Goal: Transaction & Acquisition: Purchase product/service

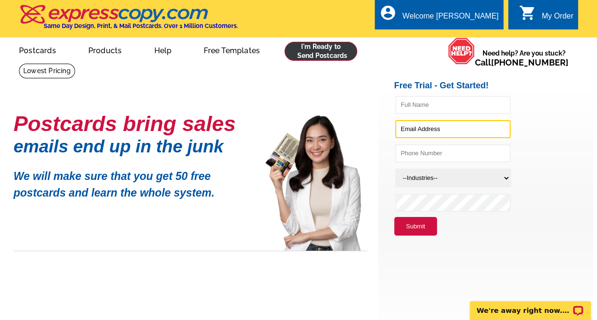
type input "[PERSON_NAME][EMAIL_ADDRESS][DOMAIN_NAME]"
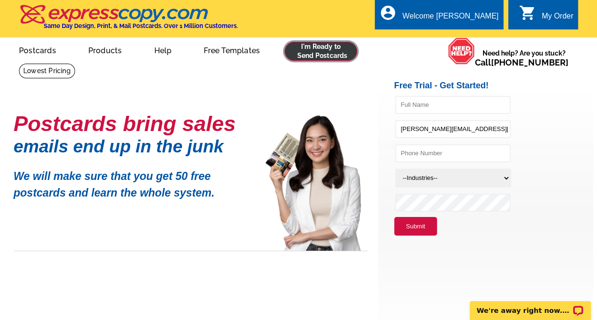
click at [323, 52] on link at bounding box center [321, 51] width 73 height 19
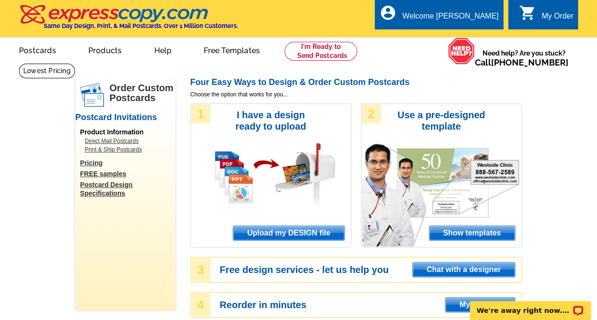
click at [294, 235] on span "Upload my DESIGN file" at bounding box center [288, 233] width 111 height 14
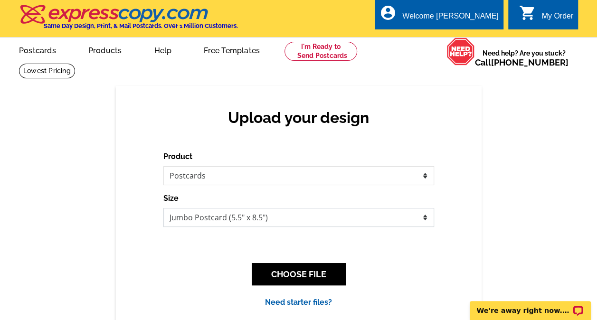
click at [425, 220] on select "Jumbo Postcard (5.5" x 8.5") Regular Postcard (4.25" x 5.6") Panoramic Postcard…" at bounding box center [298, 217] width 271 height 19
select select "1"
click at [163, 209] on select "Jumbo Postcard (5.5" x 8.5") Regular Postcard (4.25" x 5.6") Panoramic Postcard…" at bounding box center [298, 217] width 271 height 19
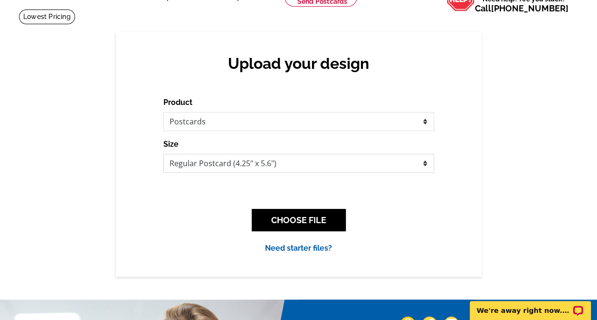
scroll to position [95, 0]
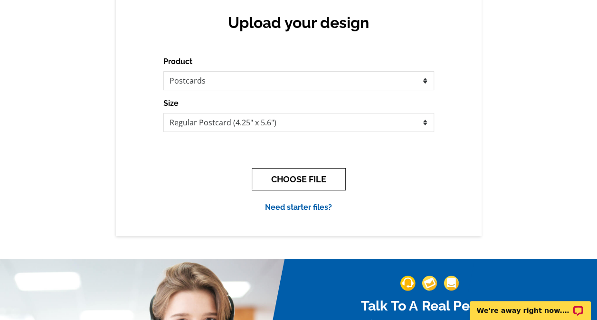
click at [316, 179] on button "CHOOSE FILE" at bounding box center [299, 179] width 94 height 22
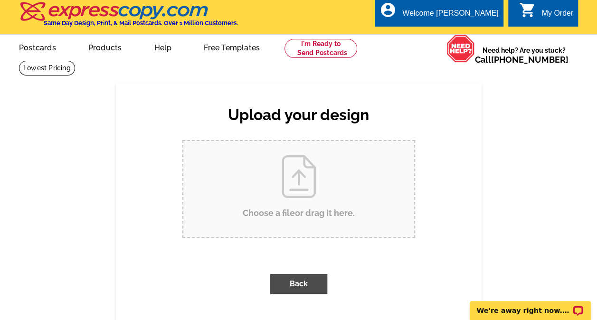
scroll to position [0, 0]
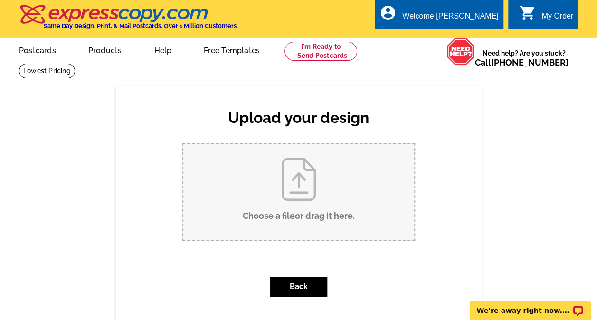
click at [298, 207] on input "Choose a file or drag it here ." at bounding box center [298, 192] width 231 height 96
type input "C:\fakepath\Copper Mountain Estates_postcard.pdf"
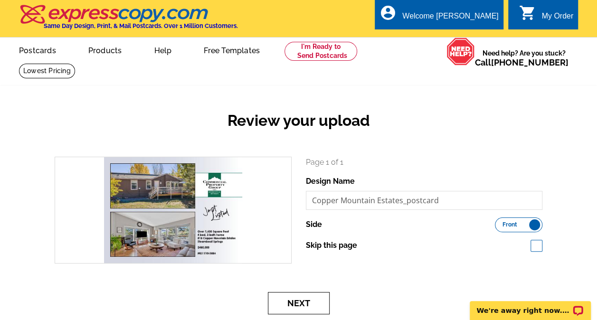
click at [300, 298] on button "Next" at bounding box center [299, 303] width 62 height 22
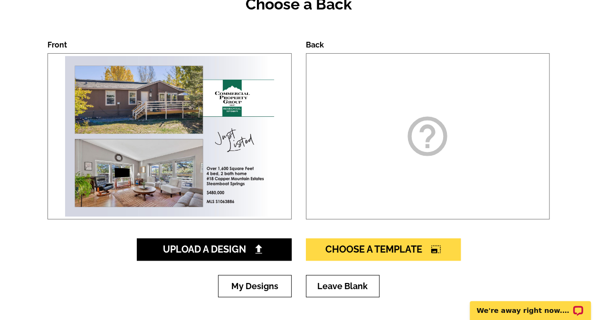
scroll to position [143, 0]
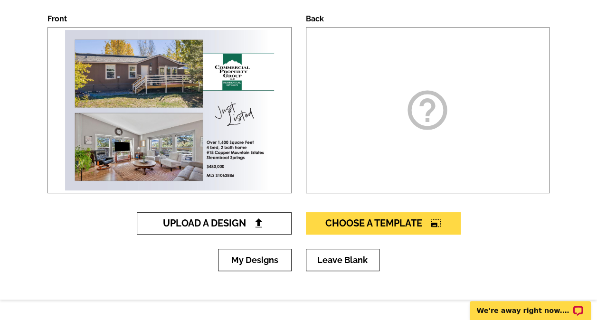
click at [229, 224] on span "Upload A Design" at bounding box center [214, 223] width 102 height 11
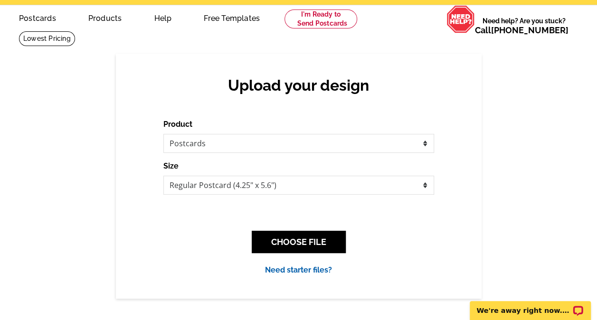
scroll to position [48, 0]
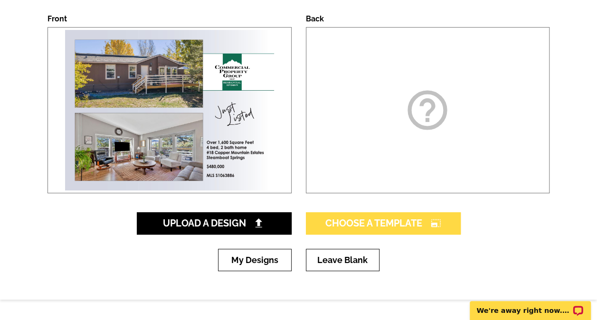
click at [351, 222] on span "Choose A Template photo_size_select_large" at bounding box center [384, 223] width 116 height 11
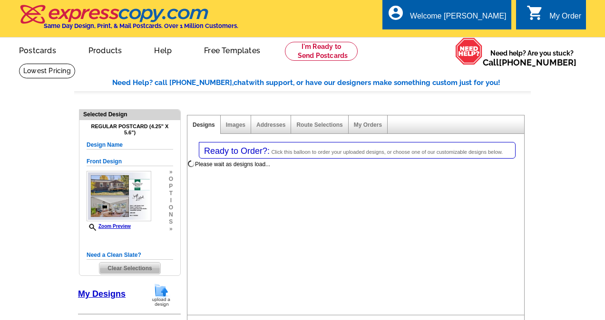
select select "1"
select select "back"
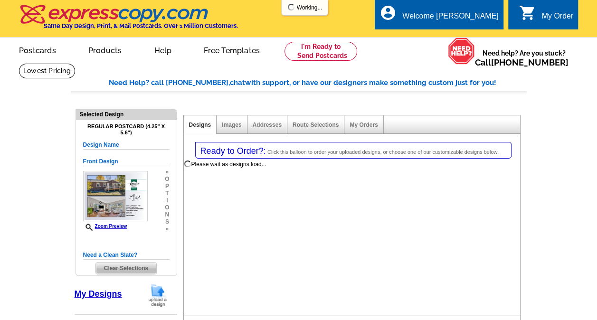
select select "785"
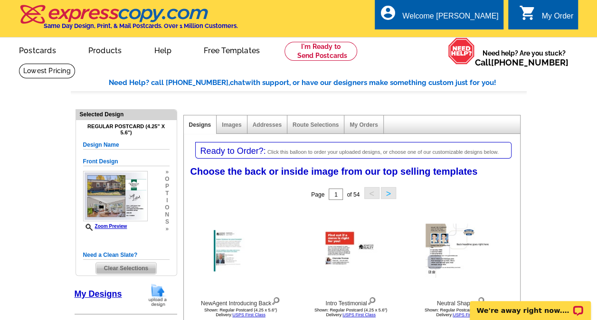
click at [110, 297] on link "My Designs" at bounding box center [99, 294] width 48 height 10
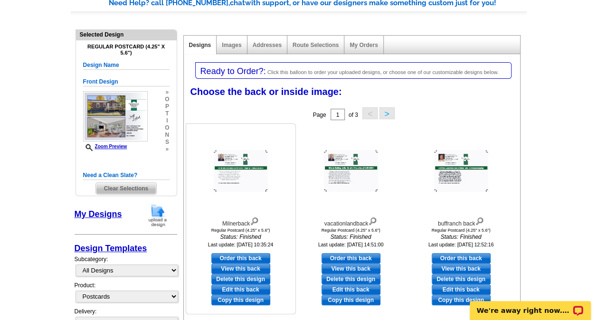
scroll to position [95, 0]
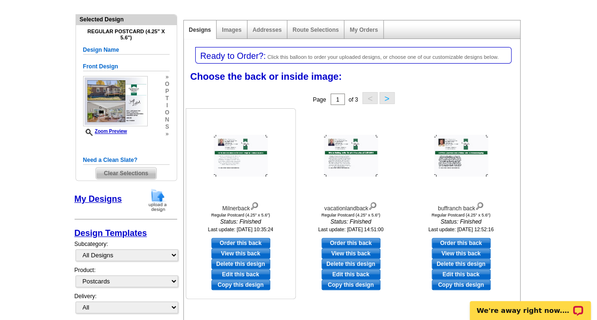
click at [243, 270] on link "Edit this back" at bounding box center [240, 274] width 59 height 10
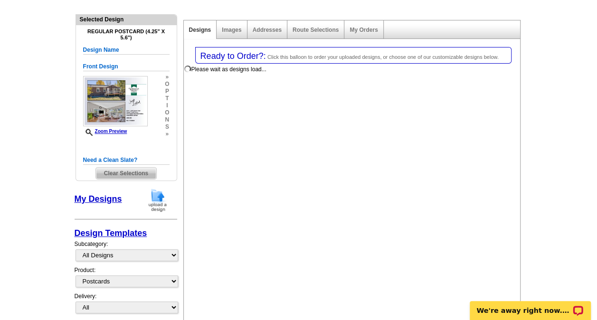
select select "front"
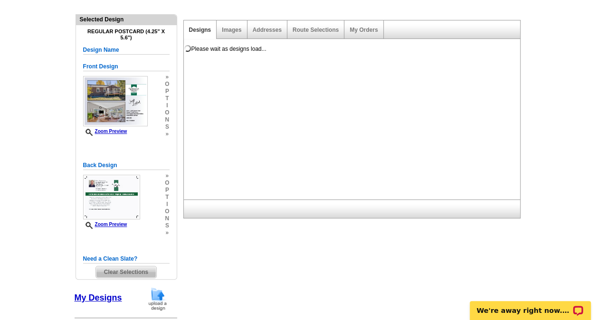
scroll to position [0, 0]
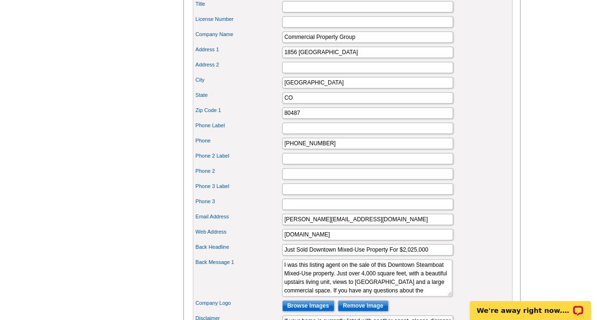
scroll to position [428, 0]
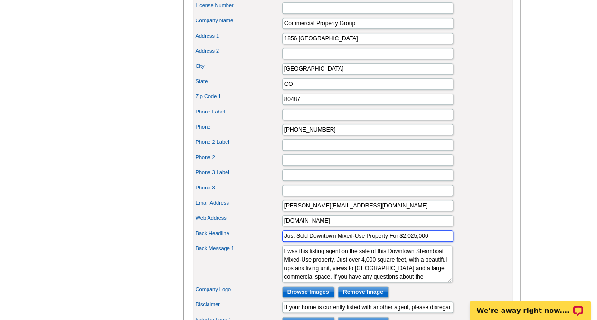
drag, startPoint x: 432, startPoint y: 243, endPoint x: 257, endPoint y: 243, distance: 174.4
click at [257, 243] on div "Back Headline Just Sold Downtown Mixed-Use Property For $2,025,000" at bounding box center [353, 236] width 316 height 15
type input "Great Home Close to Downtown Steamboat Springs- $480,000"
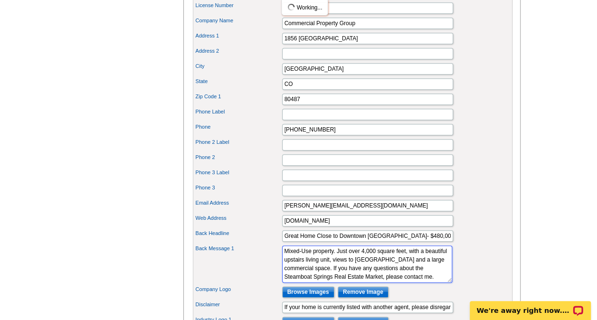
scroll to position [26, 0]
drag, startPoint x: 283, startPoint y: 260, endPoint x: 357, endPoint y: 284, distance: 77.9
click at [359, 283] on textarea "I was this listing agent on the sale of this Downtown Steamboat Mixed-Use prope…" at bounding box center [367, 264] width 170 height 37
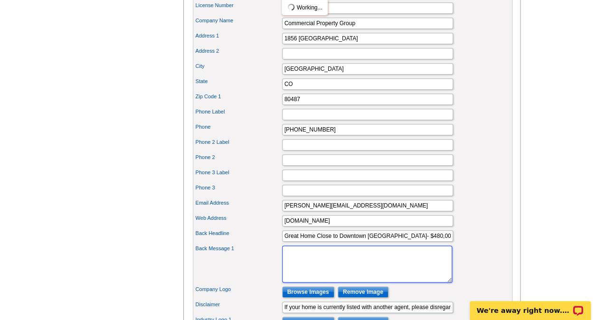
scroll to position [0, 0]
paste textarea "this well-maintained four-bedroom, two-bathroom home offers over 1,600 square f…"
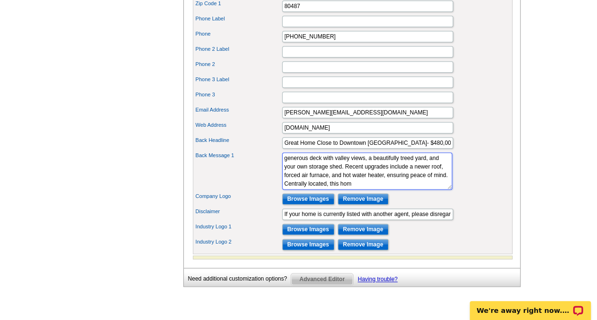
scroll to position [523, 0]
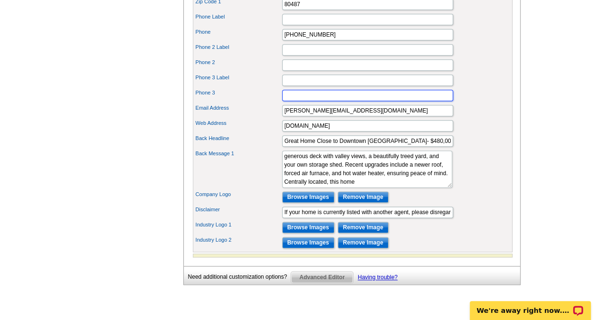
click at [351, 101] on input "Phone 3" at bounding box center [367, 95] width 171 height 11
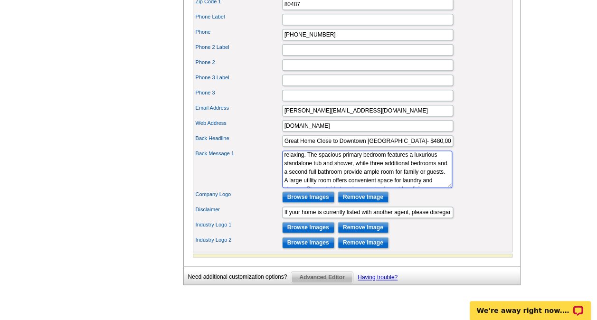
scroll to position [0, 0]
click at [286, 165] on textarea "I was this listing agent on the sale of this Downtown Steamboat Mixed-Use prope…" at bounding box center [367, 169] width 170 height 37
click at [372, 188] on textarea "I was this listing agent on the sale of this Downtown Steamboat Mixed-Use prope…" at bounding box center [367, 169] width 170 height 37
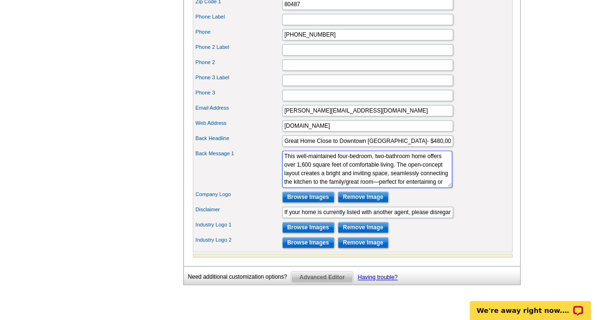
click at [299, 182] on textarea "I was this listing agent on the sale of this Downtown Steamboat Mixed-Use prope…" at bounding box center [367, 169] width 170 height 37
click at [341, 162] on textarea "I was this listing agent on the sale of this Downtown Steamboat Mixed-Use prope…" at bounding box center [367, 169] width 170 height 37
click at [390, 172] on textarea "I was this listing agent on the sale of this Downtown Steamboat Mixed-Use prope…" at bounding box center [367, 169] width 170 height 37
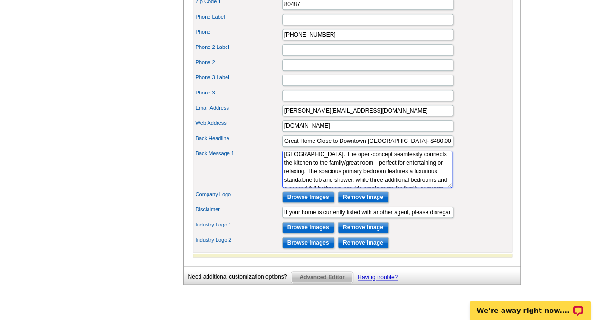
click at [389, 179] on textarea "I was this listing agent on the sale of this Downtown Steamboat Mixed-Use prope…" at bounding box center [367, 169] width 170 height 37
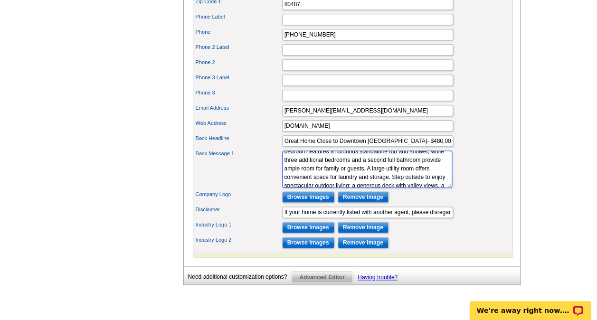
scroll to position [55, 0]
click at [305, 185] on textarea "I was this listing agent on the sale of this Downtown Steamboat Mixed-Use prope…" at bounding box center [367, 169] width 170 height 37
click at [392, 188] on textarea "I was this listing agent on the sale of this Downtown Steamboat Mixed-Use prope…" at bounding box center [367, 169] width 170 height 37
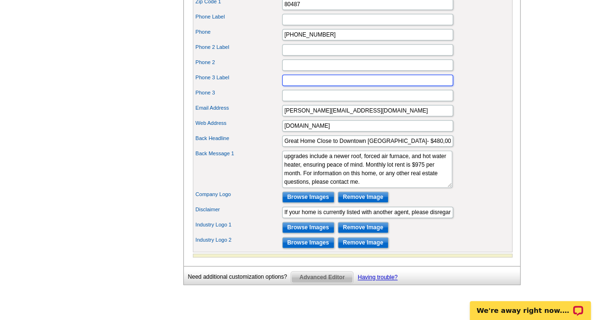
click at [370, 86] on input "Phone 3 Label" at bounding box center [367, 80] width 171 height 11
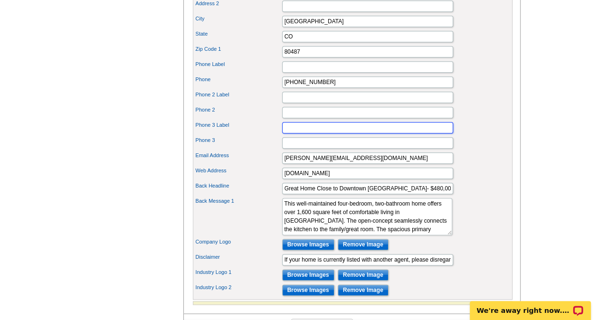
scroll to position [36, 0]
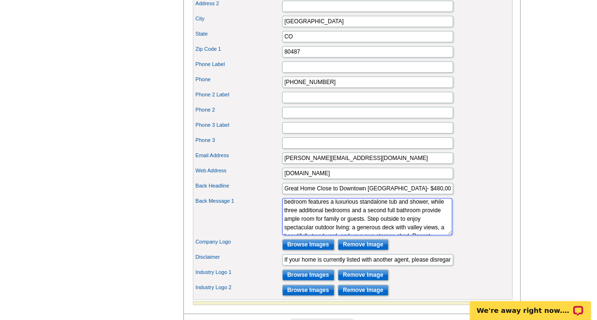
click at [384, 235] on textarea "I was this listing agent on the sale of this Downtown Steamboat Mixed-Use prope…" at bounding box center [367, 216] width 170 height 37
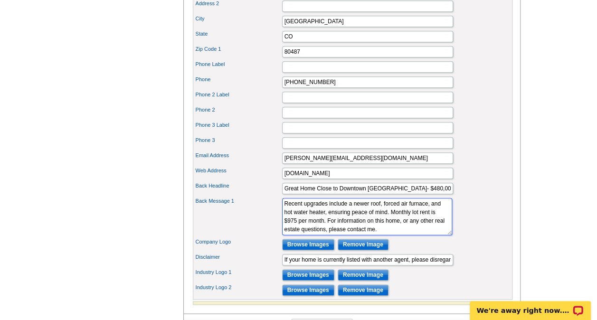
click at [331, 210] on textarea "I was this listing agent on the sale of this Downtown Steamboat Mixed-Use prope…" at bounding box center [367, 216] width 170 height 37
click at [366, 212] on textarea "I was this listing agent on the sale of this Downtown Steamboat Mixed-Use prope…" at bounding box center [367, 216] width 170 height 37
click at [309, 221] on textarea "I was this listing agent on the sale of this Downtown Steamboat Mixed-Use prope…" at bounding box center [367, 216] width 170 height 37
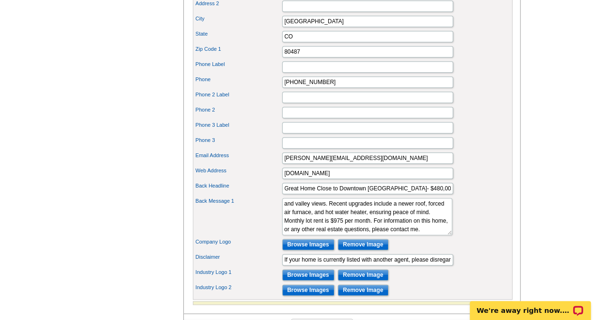
click at [367, 135] on div "Phone 3 Label" at bounding box center [353, 127] width 316 height 15
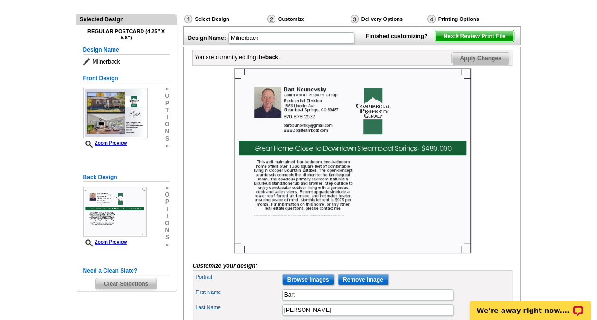
scroll to position [48, 0]
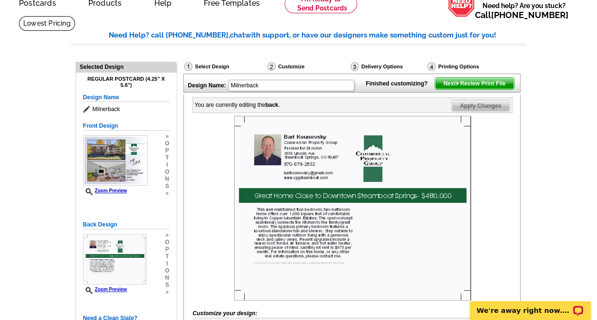
click at [465, 112] on span "Apply Changes" at bounding box center [481, 105] width 58 height 11
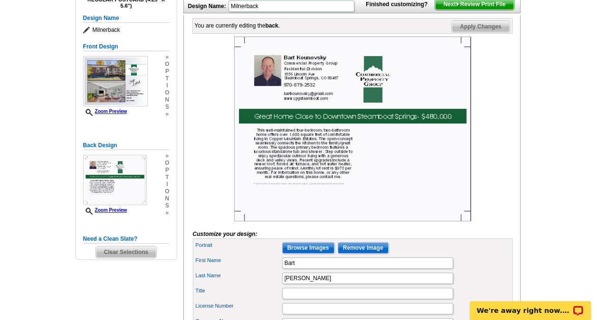
scroll to position [0, 0]
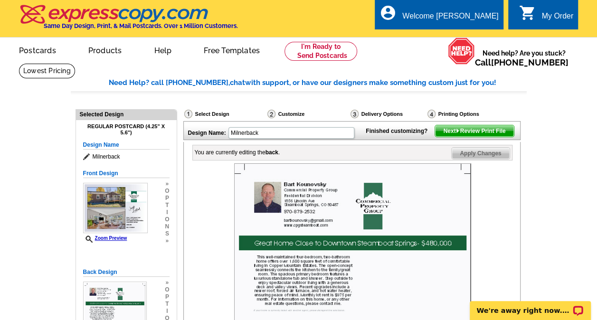
click at [464, 137] on span "Next Review Print File" at bounding box center [474, 130] width 78 height 11
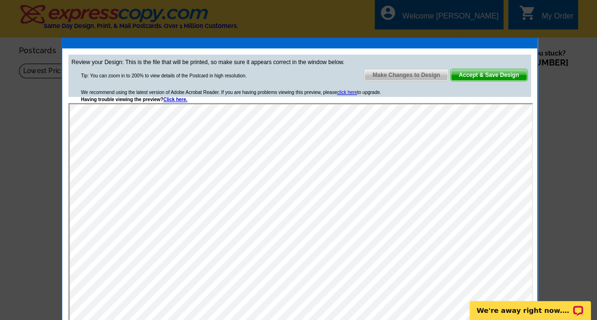
click at [406, 73] on span "Make Changes to Design" at bounding box center [407, 74] width 84 height 11
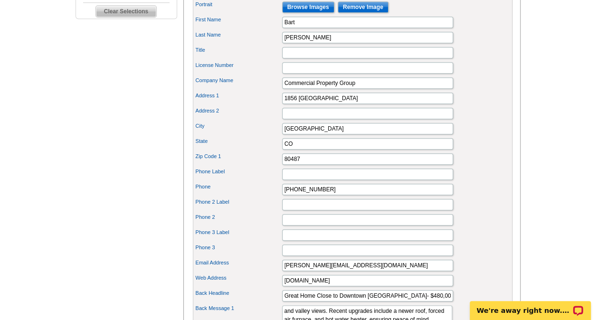
scroll to position [475, 0]
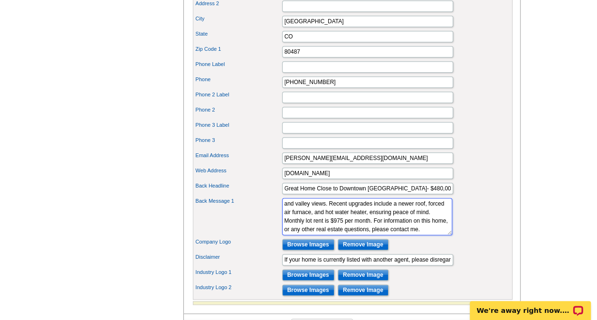
click at [344, 235] on textarea "I was this listing agent on the sale of this Downtown Steamboat Mixed-Use prope…" at bounding box center [367, 216] width 170 height 37
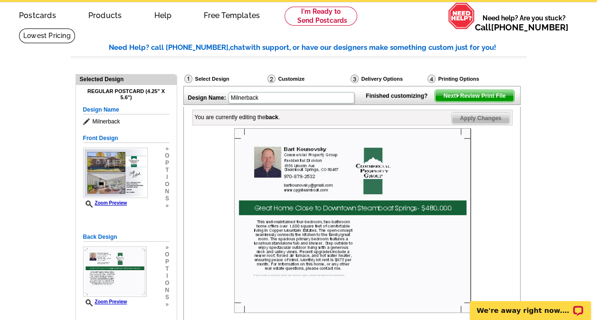
scroll to position [0, 0]
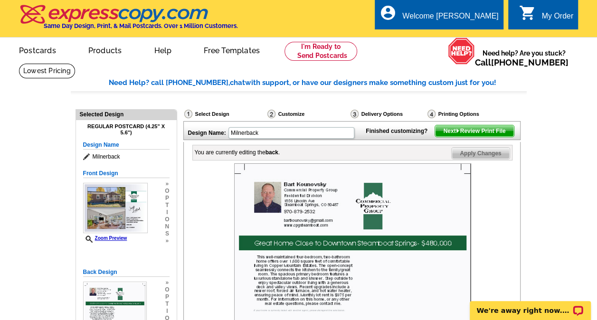
type textarea "This well-maintained four-bedroom, two-bathroom home offers over 1,600 square f…"
click at [464, 159] on span "Apply Changes" at bounding box center [481, 153] width 58 height 11
click at [472, 137] on span "Next Review Print File" at bounding box center [474, 130] width 78 height 11
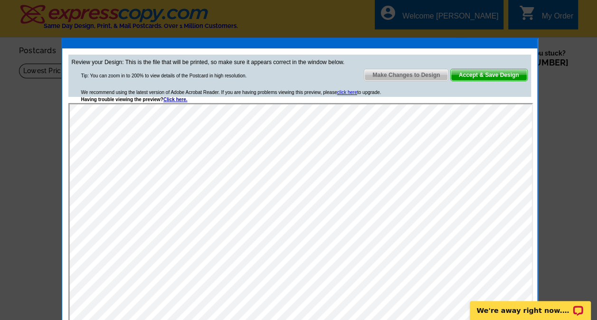
click at [484, 75] on span "Accept & Save Design" at bounding box center [489, 74] width 77 height 11
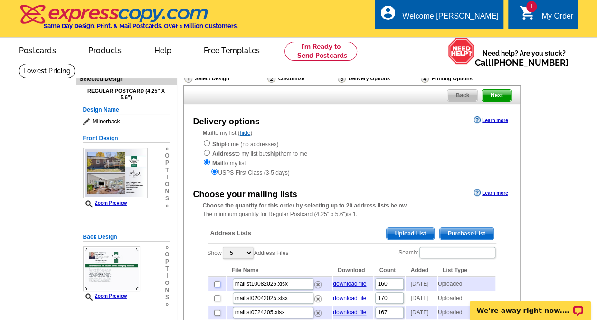
click at [215, 286] on input "checkbox" at bounding box center [217, 284] width 6 height 6
checkbox input "true"
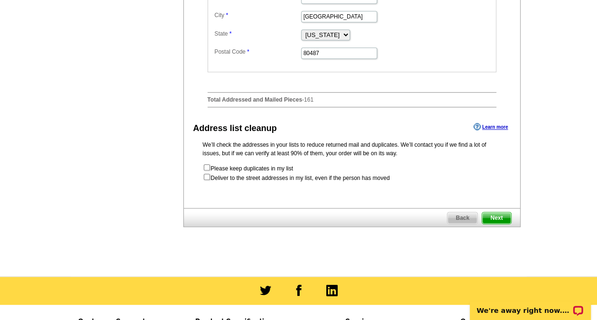
scroll to position [475, 0]
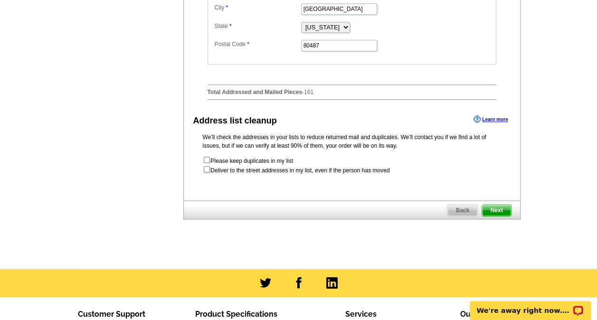
click at [206, 173] on input "checkbox" at bounding box center [207, 169] width 6 height 6
checkbox input "true"
radio input "true"
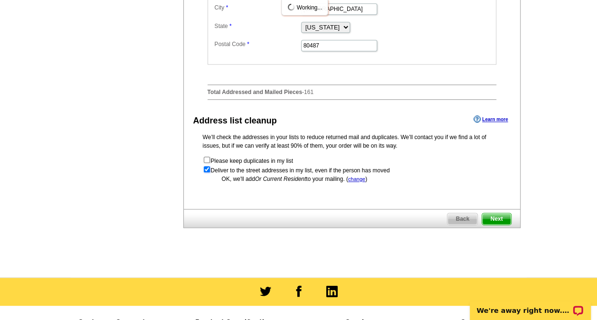
scroll to position [0, 0]
click at [207, 173] on input "checkbox" at bounding box center [207, 169] width 6 height 6
checkbox input "false"
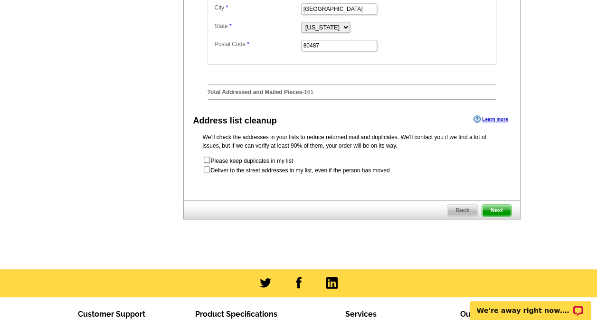
click at [498, 216] on span "Next" at bounding box center [496, 210] width 29 height 11
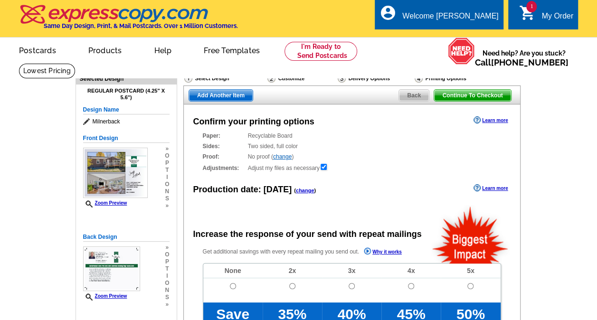
radio input "false"
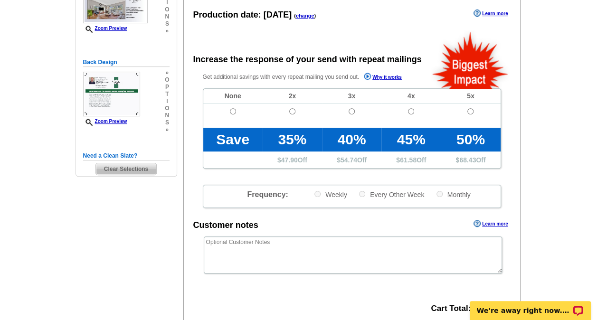
scroll to position [190, 0]
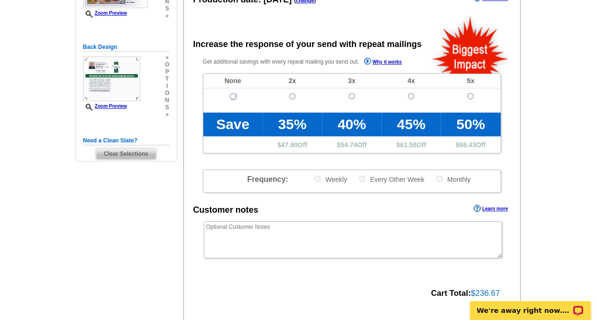
click at [232, 97] on input "radio" at bounding box center [233, 96] width 6 height 6
radio input "true"
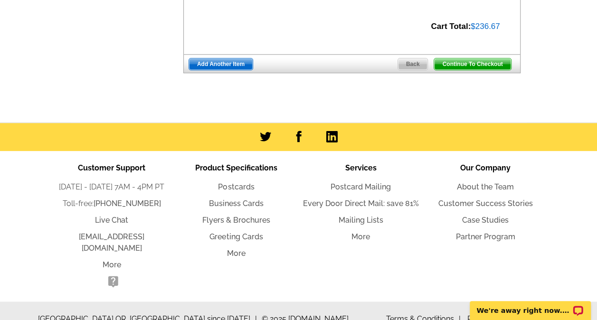
scroll to position [461, 0]
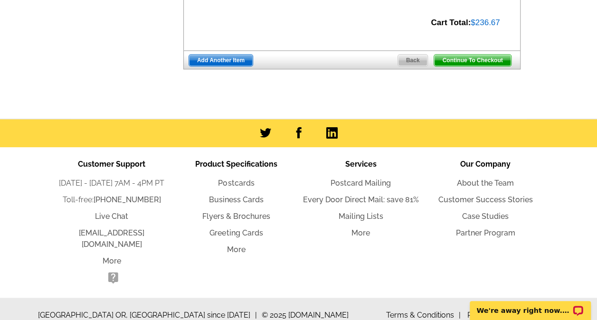
click at [464, 59] on span "Continue To Checkout" at bounding box center [472, 60] width 77 height 11
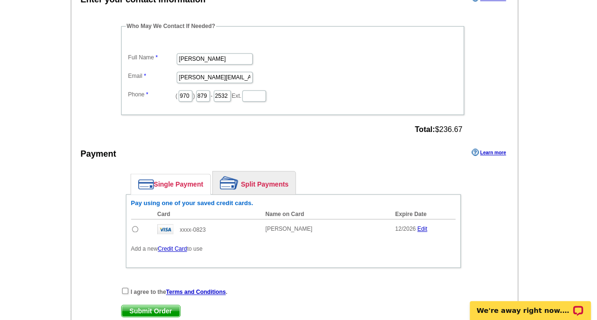
click at [134, 226] on input "radio" at bounding box center [135, 229] width 6 height 6
radio input "true"
click at [124, 289] on input "checkbox" at bounding box center [125, 291] width 6 height 6
checkbox input "true"
click at [140, 309] on span "Submit Order" at bounding box center [151, 311] width 58 height 11
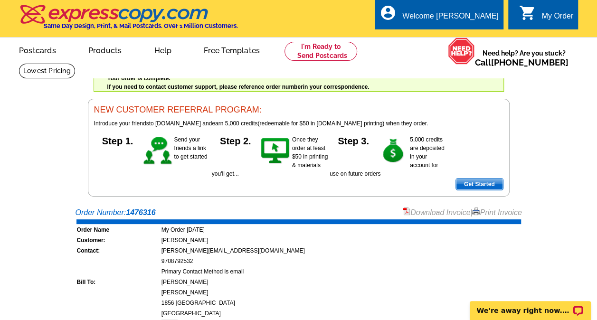
click at [409, 212] on link "Download Invoice" at bounding box center [436, 213] width 67 height 8
